Goal: Information Seeking & Learning: Find specific fact

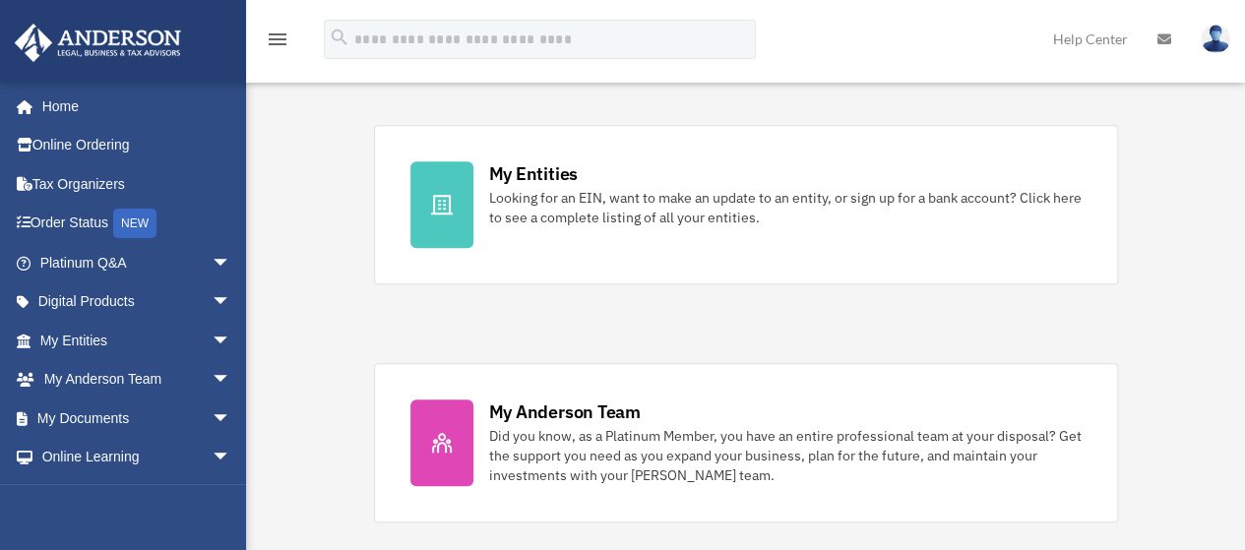
scroll to position [619, 0]
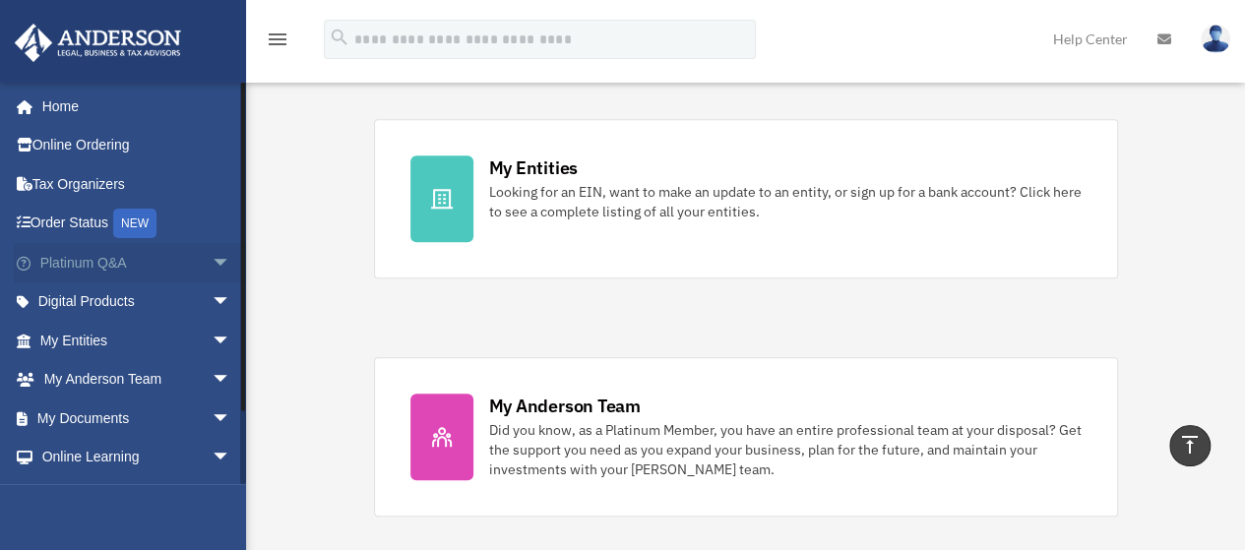
click at [134, 263] on link "Platinum Q&A arrow_drop_down" at bounding box center [137, 262] width 247 height 39
click at [212, 261] on span "arrow_drop_down" at bounding box center [231, 263] width 39 height 40
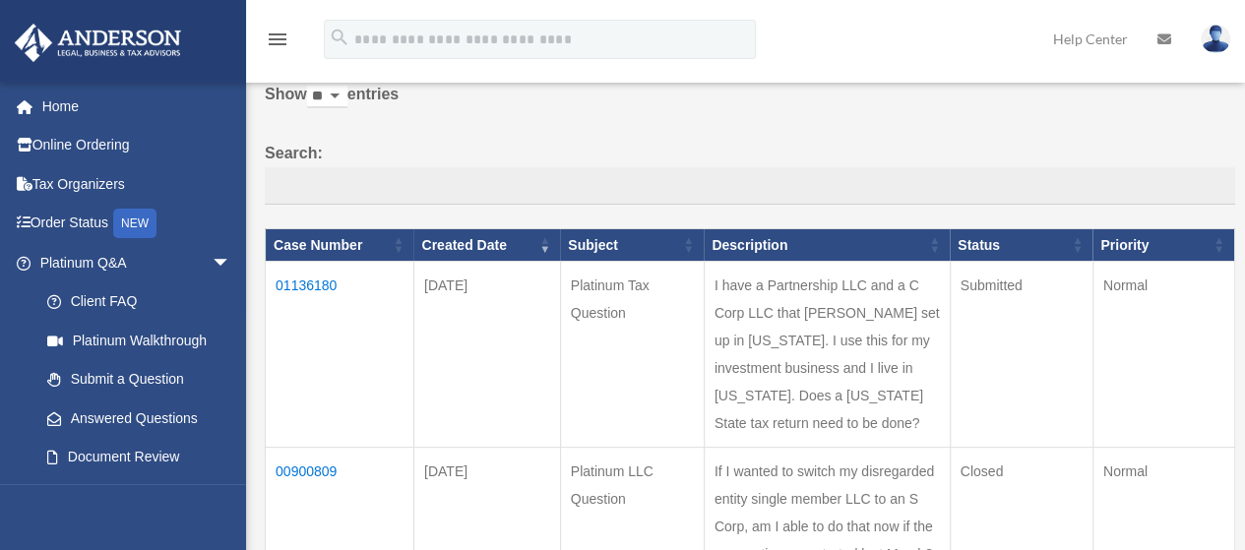
scroll to position [126, 0]
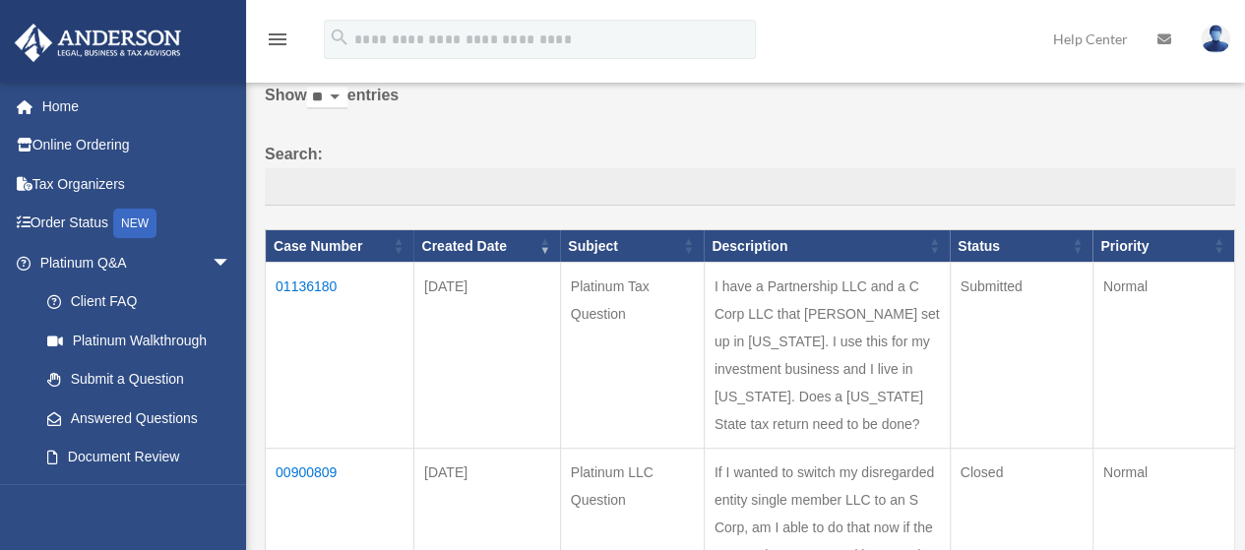
click at [318, 284] on td "01136180" at bounding box center [340, 356] width 149 height 186
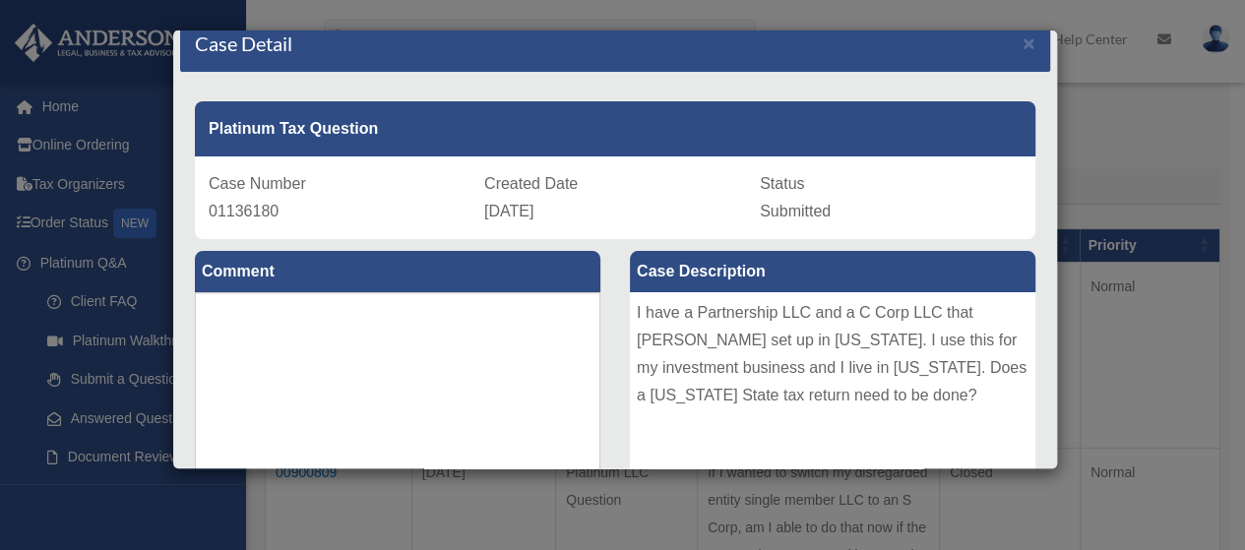
scroll to position [0, 0]
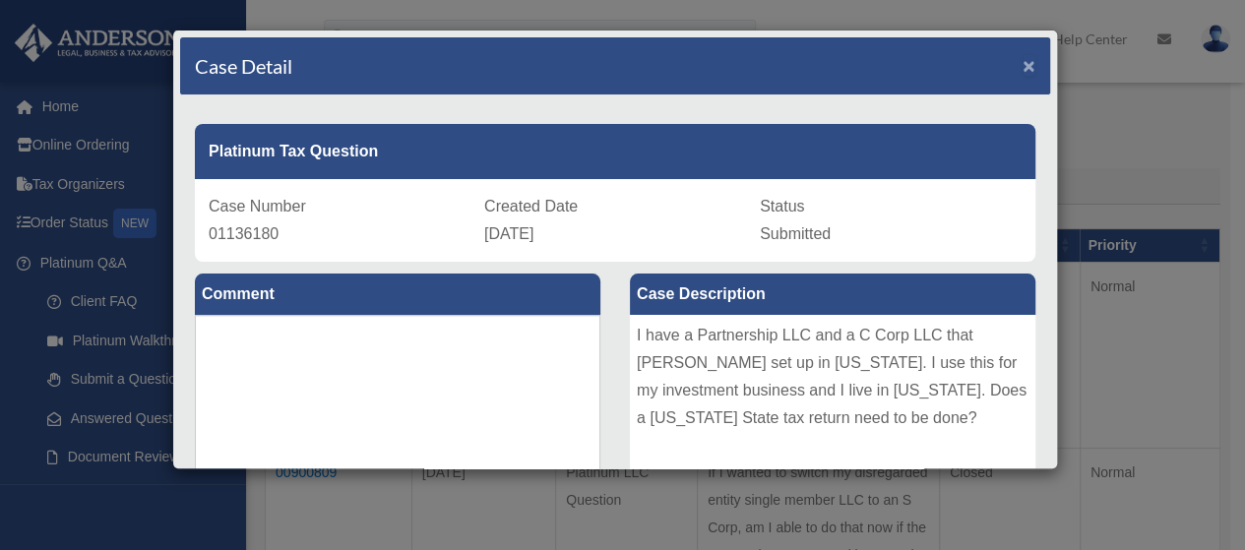
click at [1023, 64] on span "×" at bounding box center [1029, 65] width 13 height 23
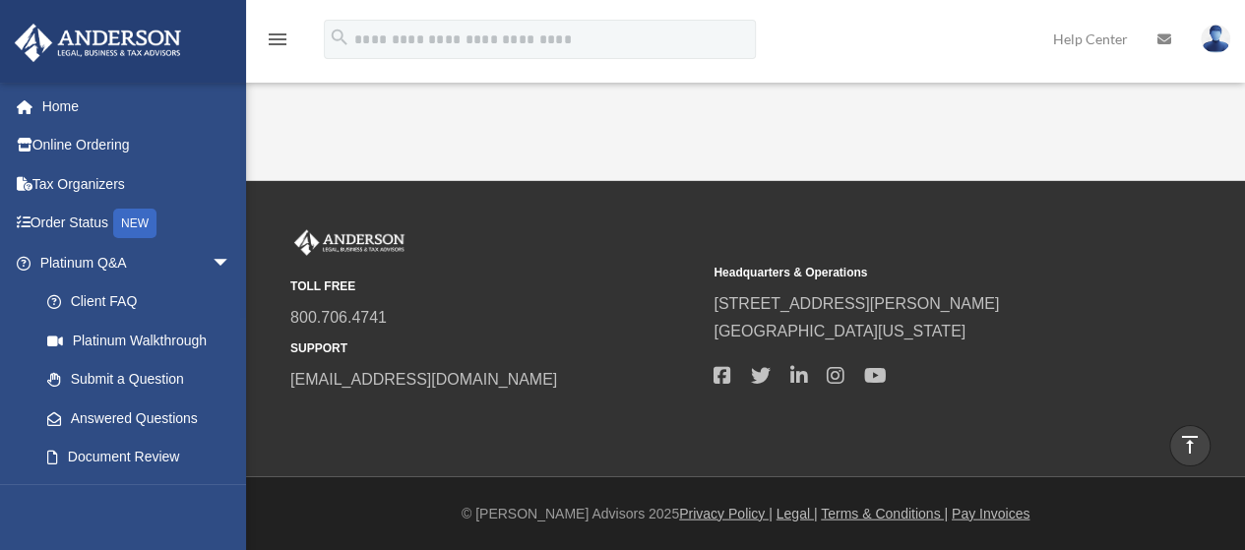
scroll to position [2007, 0]
click at [793, 74] on link "4" at bounding box center [795, 66] width 8 height 16
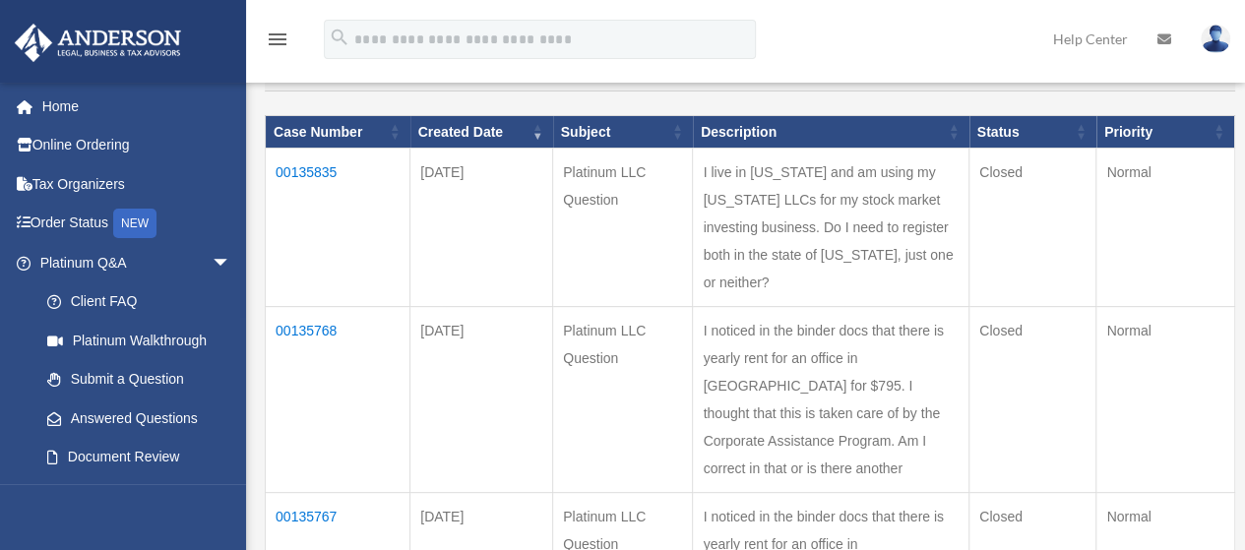
scroll to position [244, 0]
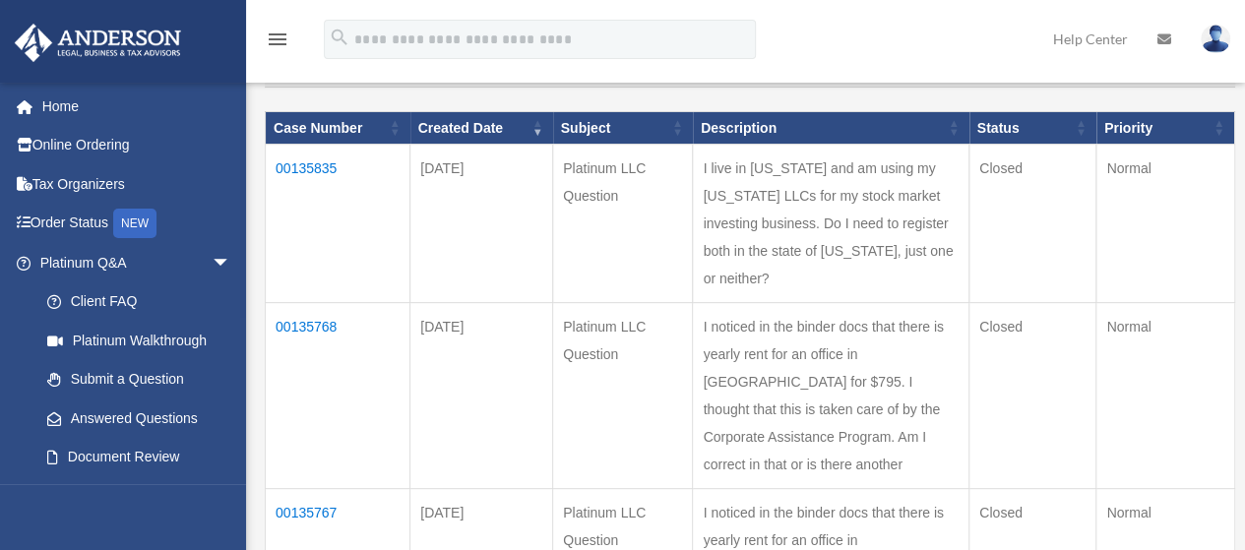
click at [307, 170] on td "00135835" at bounding box center [338, 224] width 145 height 158
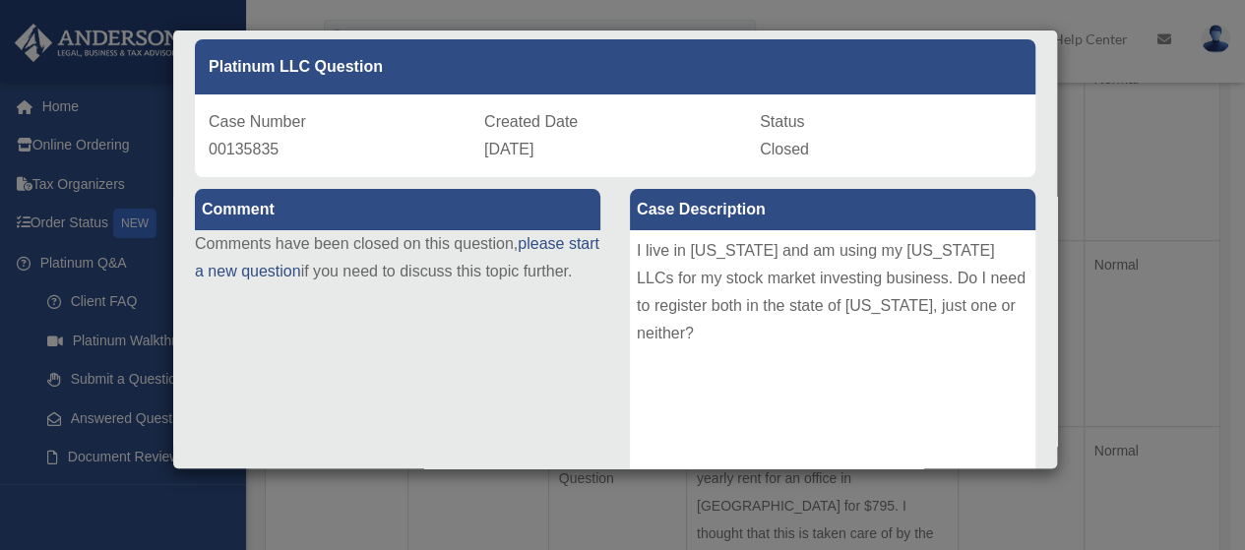
scroll to position [0, 0]
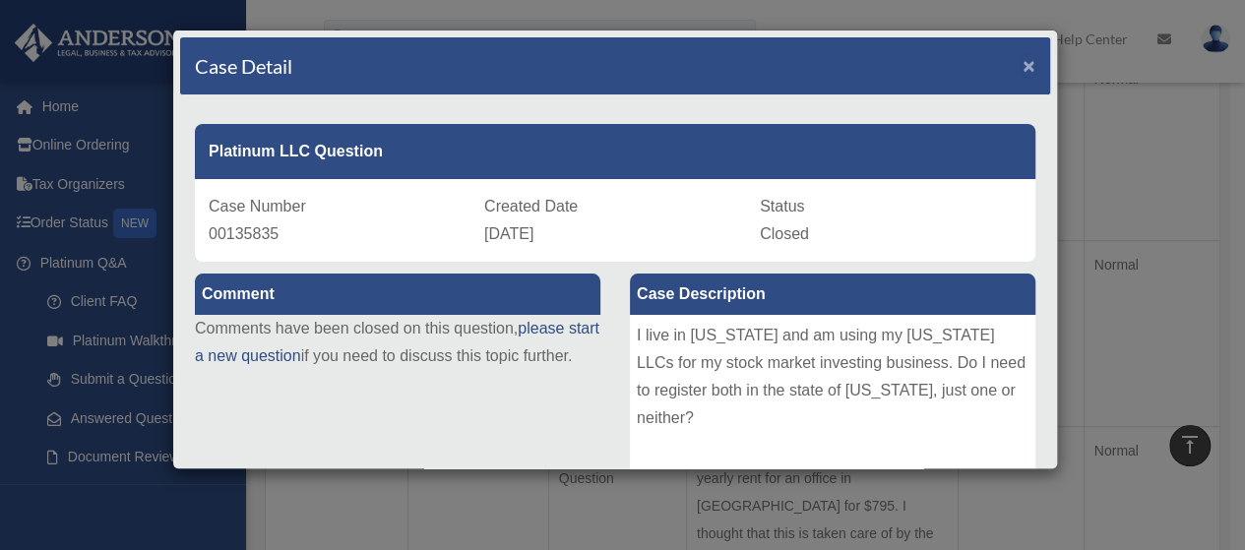
click at [1023, 63] on span "×" at bounding box center [1029, 65] width 13 height 23
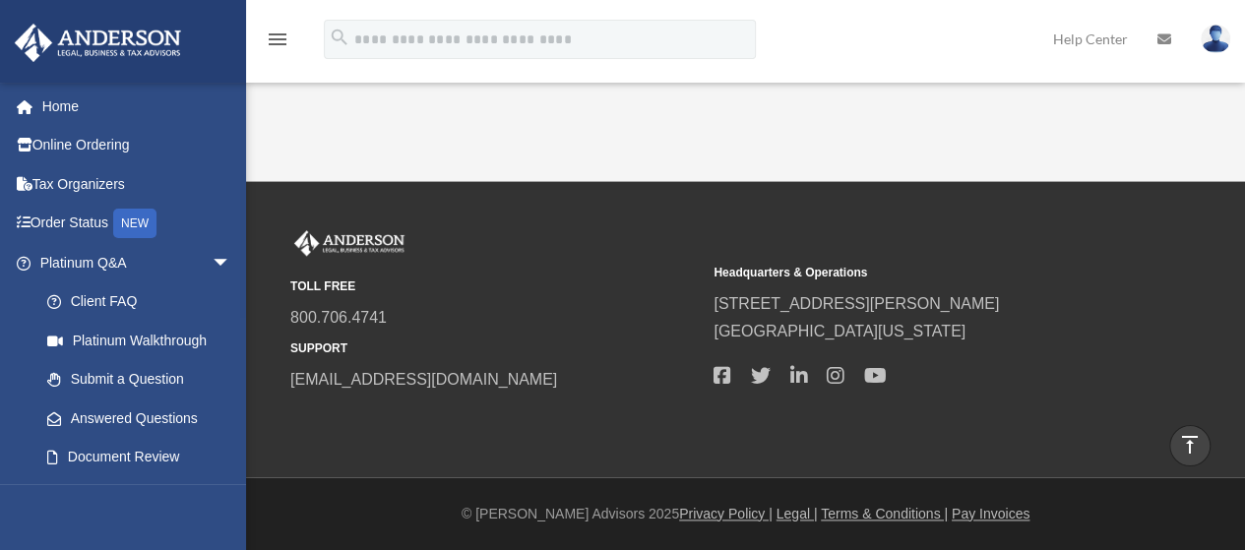
scroll to position [987, 0]
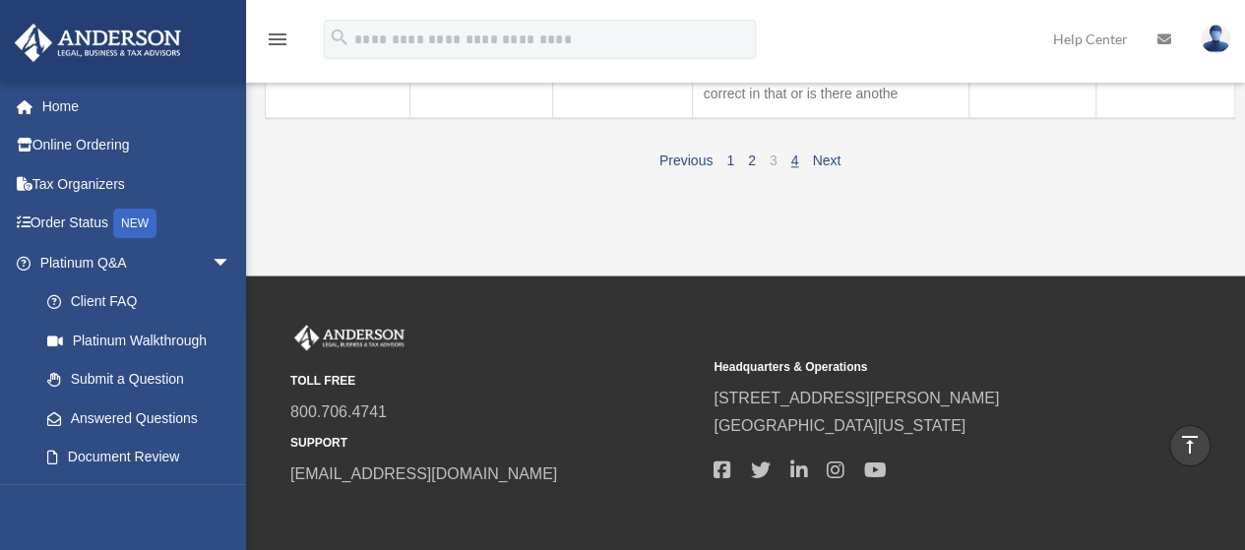
click at [772, 168] on link "3" at bounding box center [774, 161] width 8 height 16
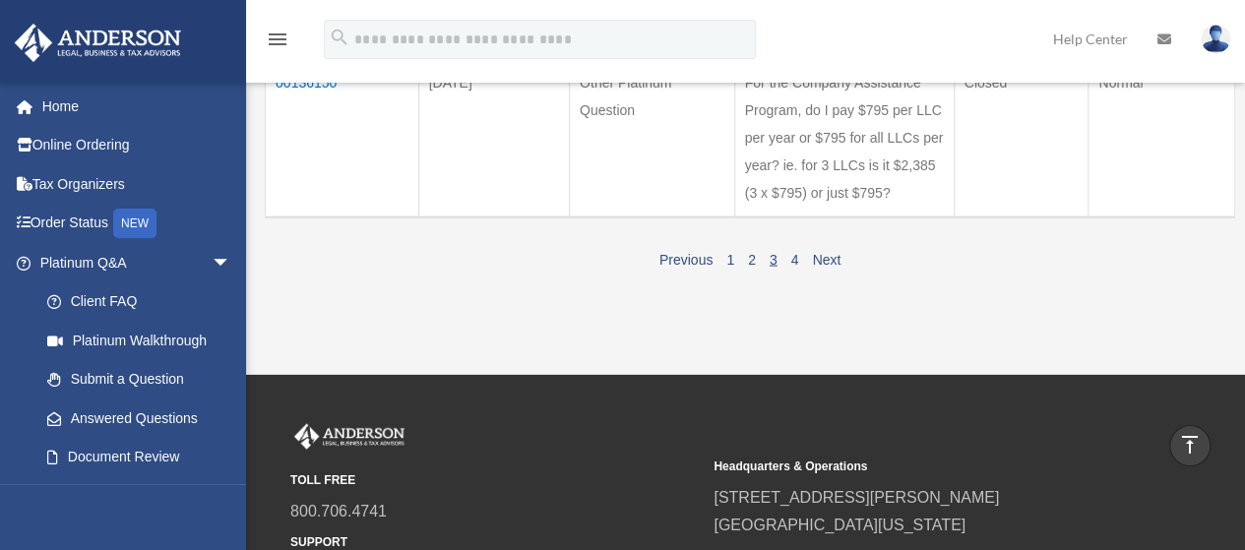
scroll to position [1970, 0]
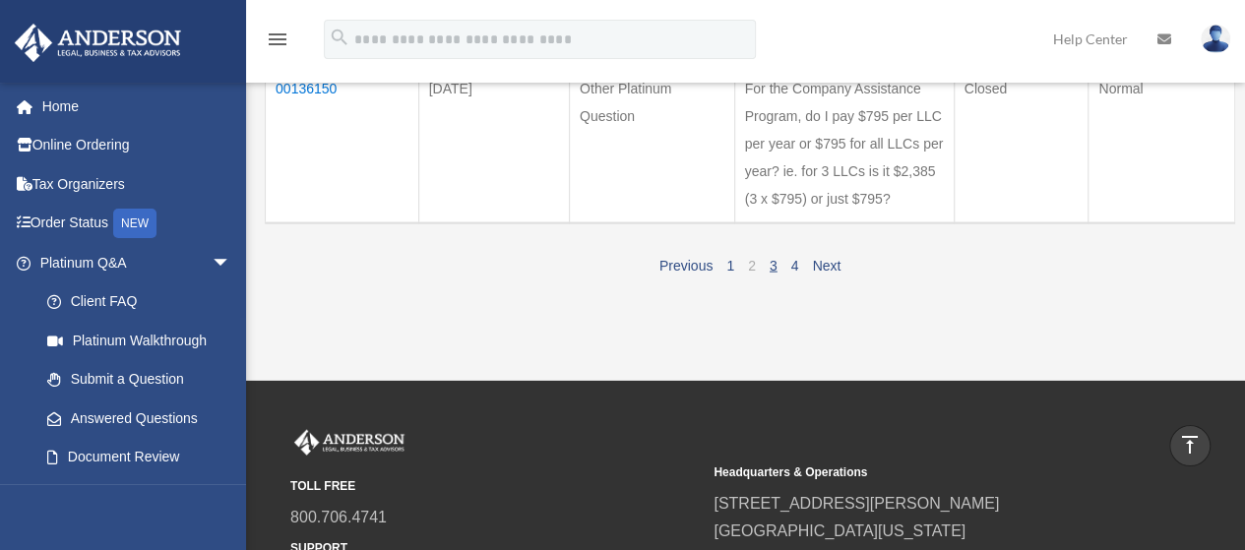
click at [750, 259] on link "2" at bounding box center [752, 266] width 8 height 16
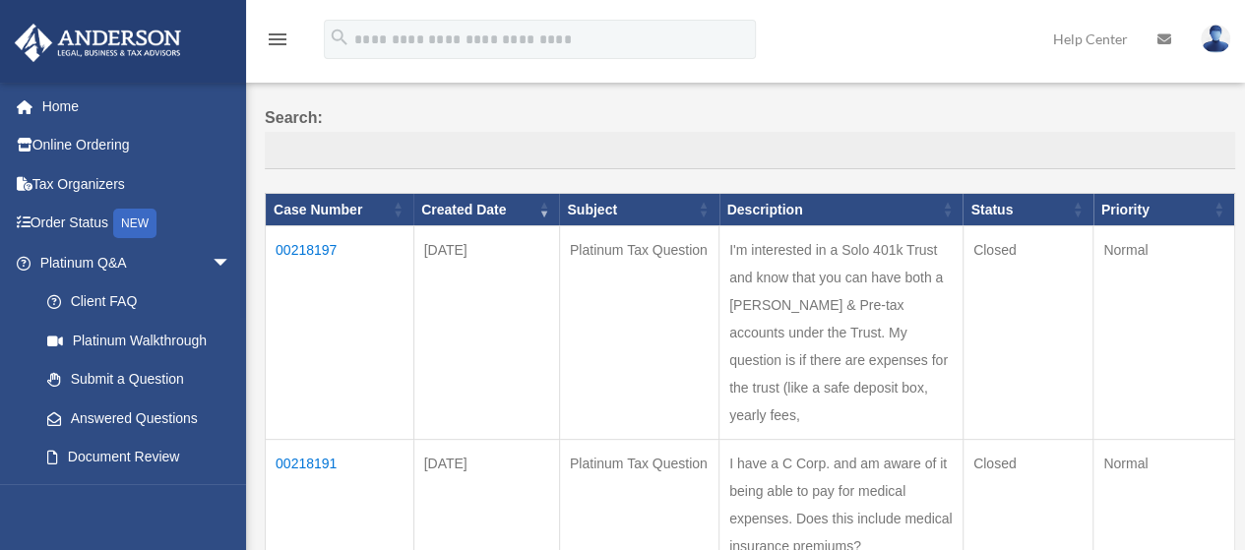
scroll to position [0, 0]
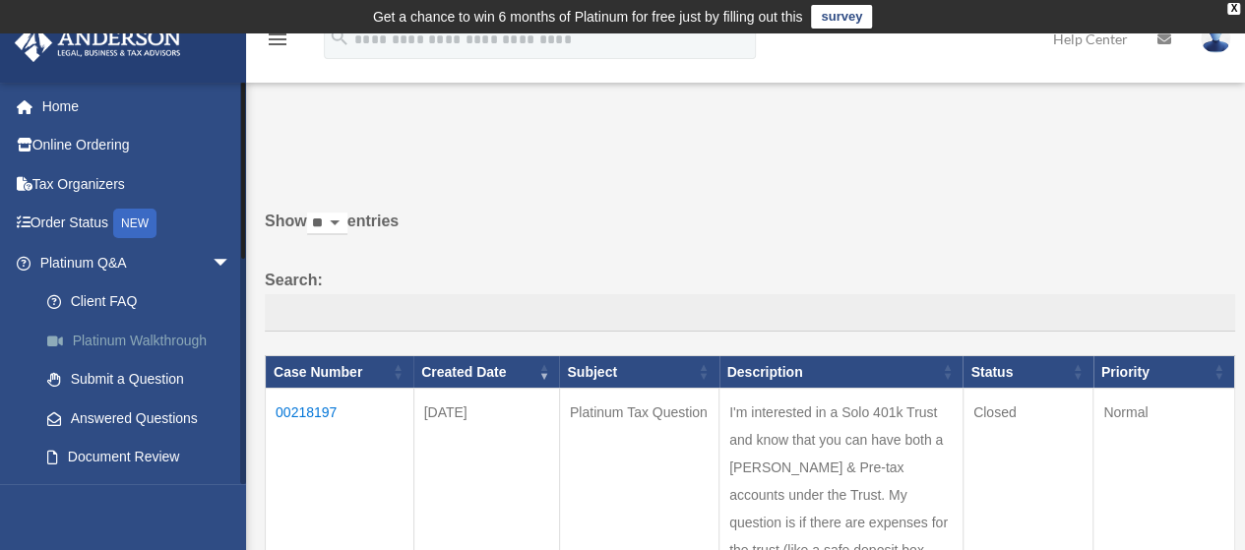
click at [129, 345] on link "Platinum Walkthrough" at bounding box center [144, 340] width 233 height 39
click at [131, 416] on link "Answered Questions" at bounding box center [144, 418] width 233 height 39
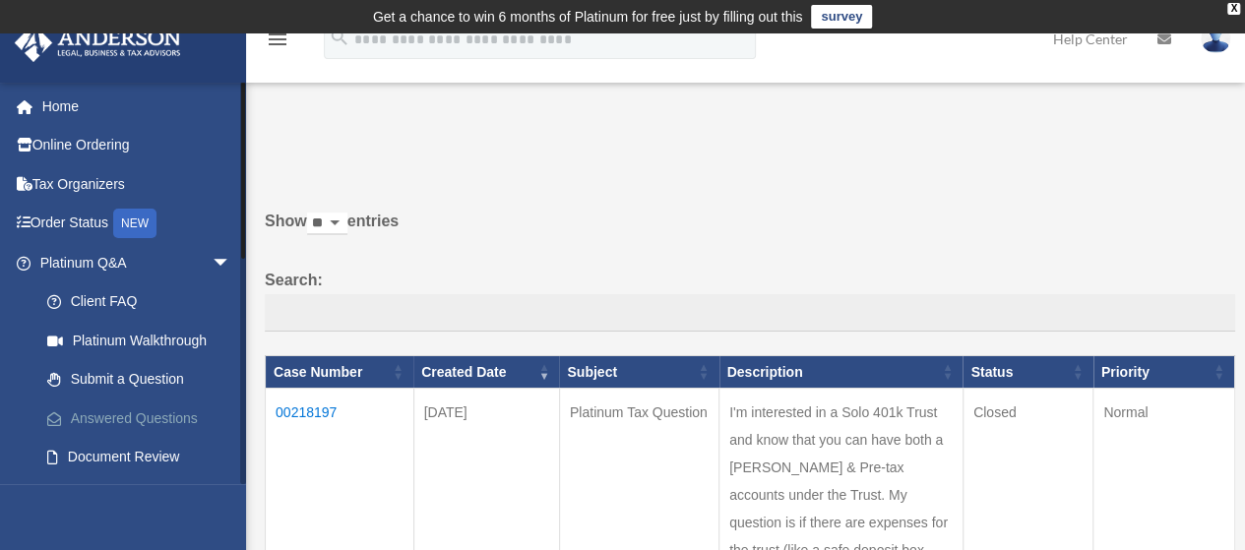
click at [131, 416] on link "Answered Questions" at bounding box center [144, 418] width 233 height 39
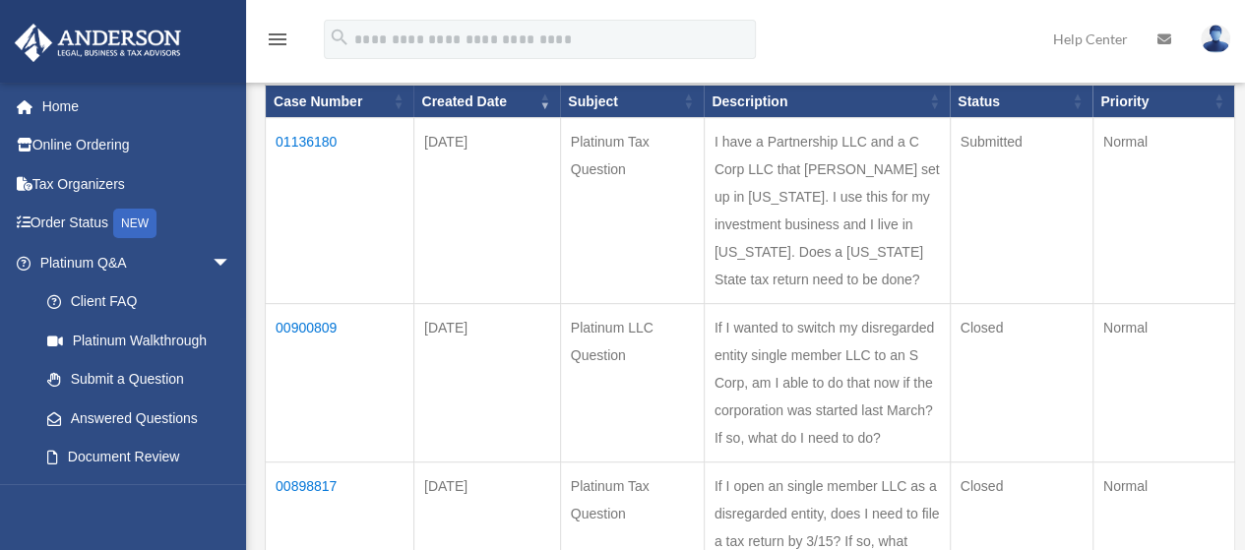
scroll to position [268, 0]
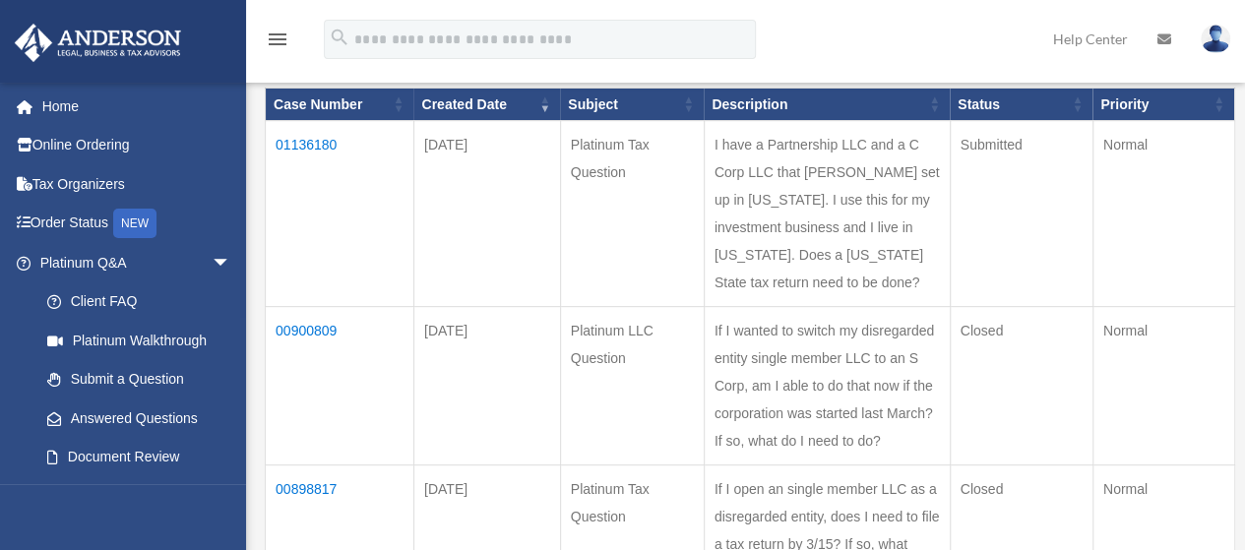
click at [319, 141] on td "01136180" at bounding box center [340, 214] width 149 height 186
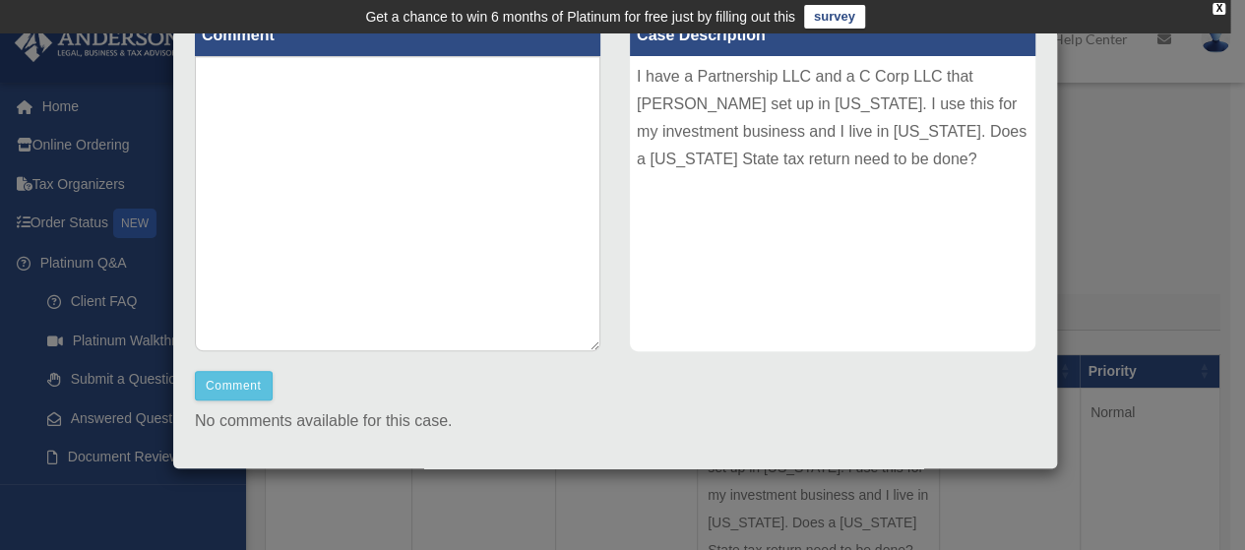
scroll to position [0, 0]
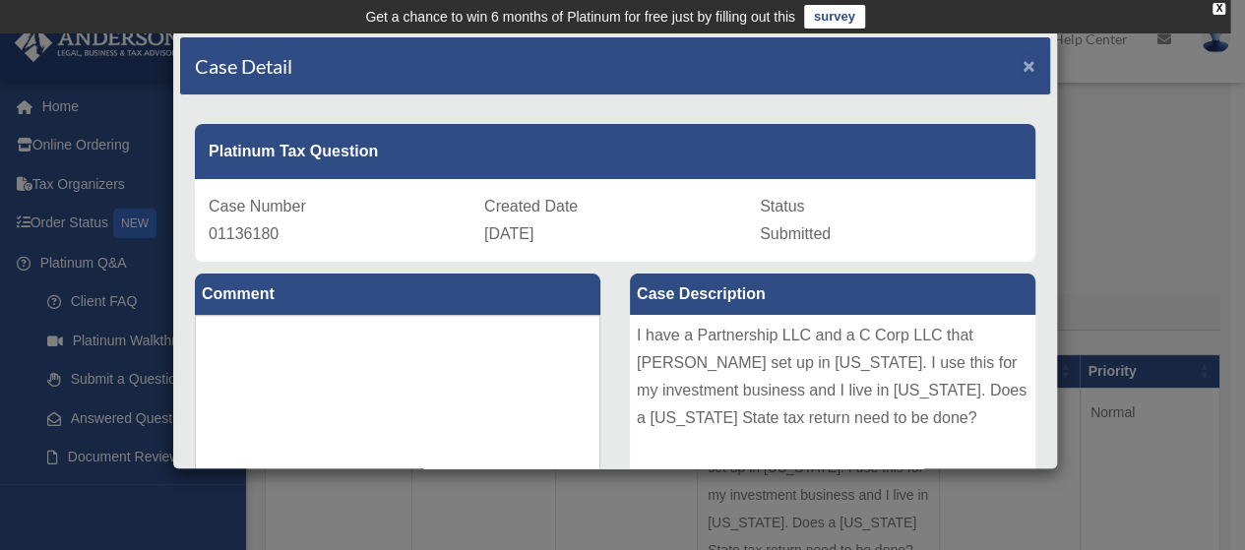
click at [1023, 62] on span "×" at bounding box center [1029, 65] width 13 height 23
